Goal: Task Accomplishment & Management: Manage account settings

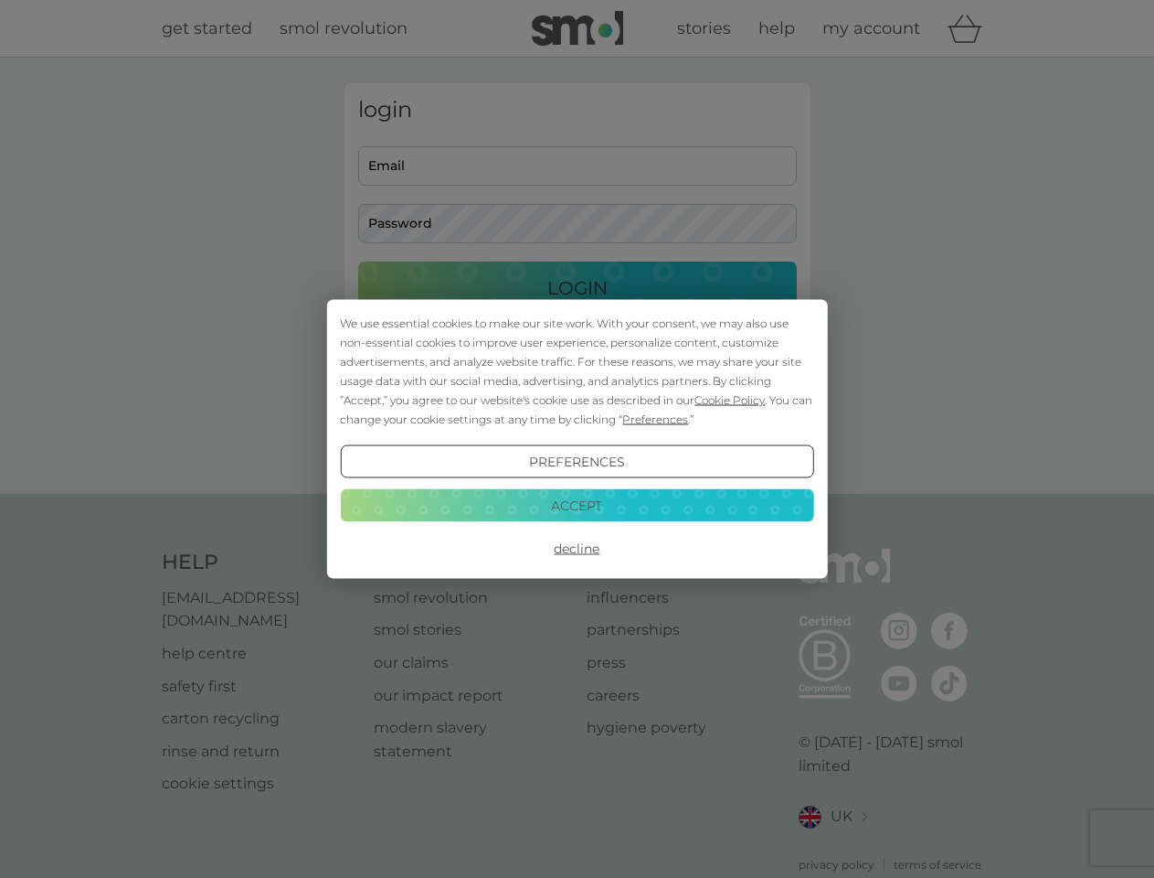
click at [730, 399] on span "Cookie Policy" at bounding box center [730, 400] width 70 height 14
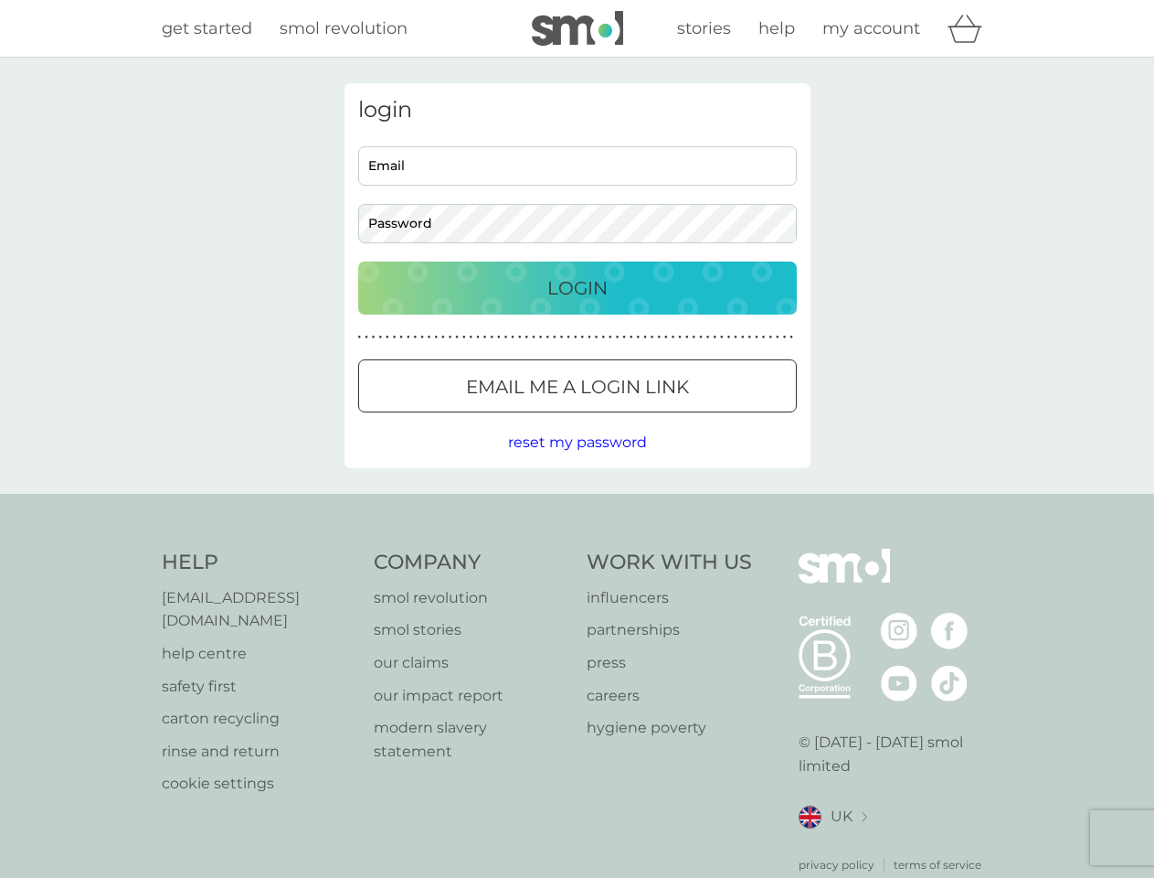
click at [654, 419] on div "login Email Password Login ● ● ● ● ● ● ● ● ● ● ● ● ● ● ● ● ● ● ● ● ● ● ● ● ● ● …" at bounding box center [578, 275] width 466 height 385
click at [577, 462] on div "login Email Password Login ● ● ● ● ● ● ● ● ● ● ● ● ● ● ● ● ● ● ● ● ● ● ● ● ● ● …" at bounding box center [578, 275] width 466 height 385
click at [577, 548] on div "Help [EMAIL_ADDRESS][DOMAIN_NAME] help centre safety first carton recycling rin…" at bounding box center [578, 710] width 832 height 324
click at [577, 505] on div "Help [EMAIL_ADDRESS][DOMAIN_NAME] help centre safety first carton recycling rin…" at bounding box center [577, 711] width 1154 height 434
